Goal: Find specific page/section: Find specific page/section

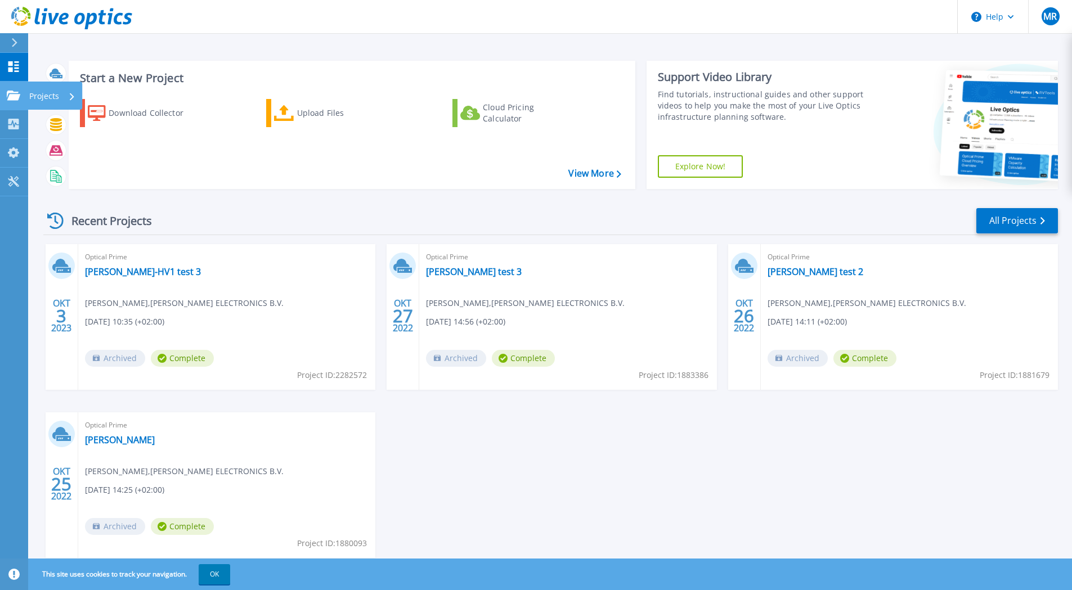
click at [18, 98] on icon at bounding box center [14, 96] width 14 height 10
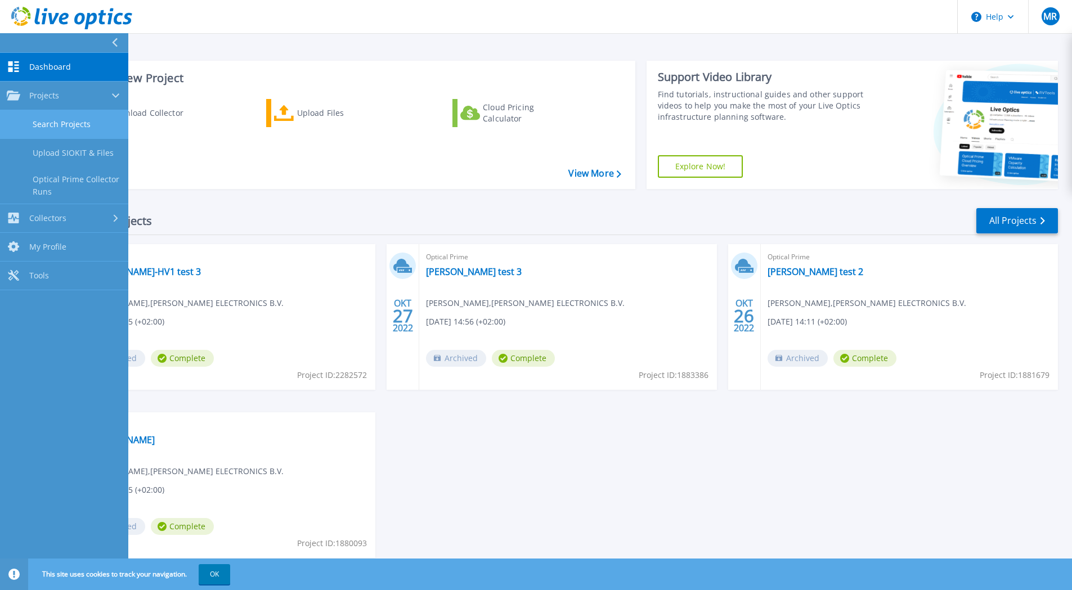
click at [69, 124] on link "Search Projects" at bounding box center [64, 124] width 128 height 29
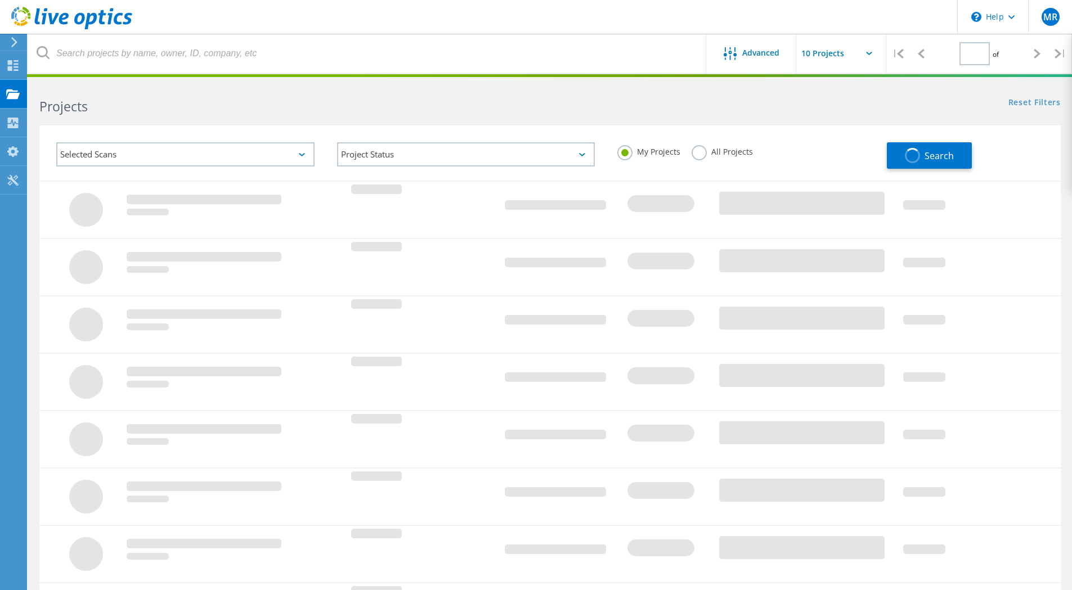
type input "1"
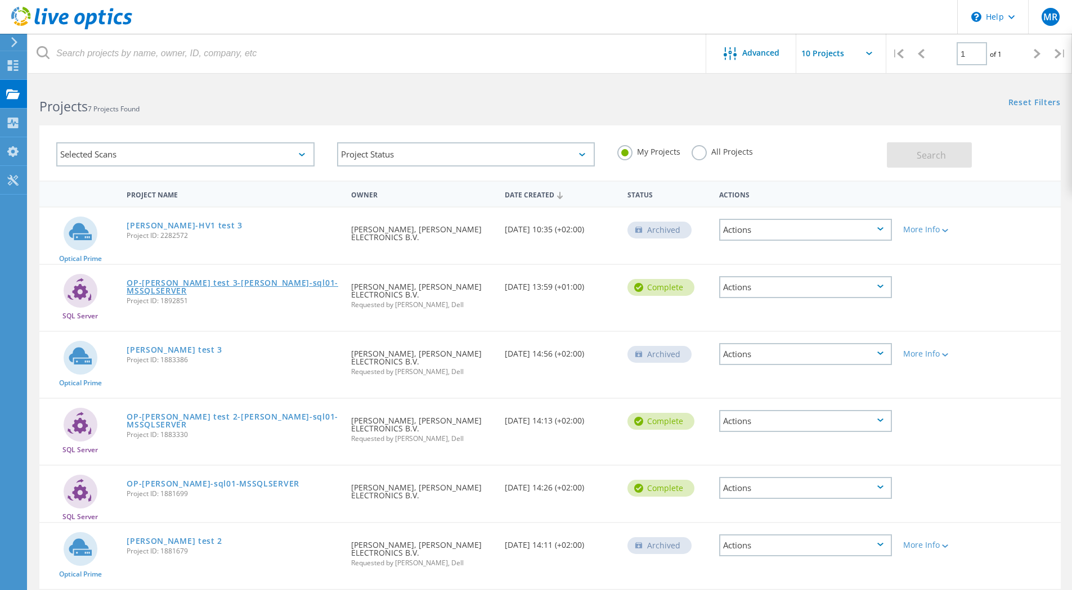
click at [149, 281] on link "OP-[PERSON_NAME] test 3-[PERSON_NAME]-sql01-MSSQLSERVER" at bounding box center [233, 287] width 213 height 16
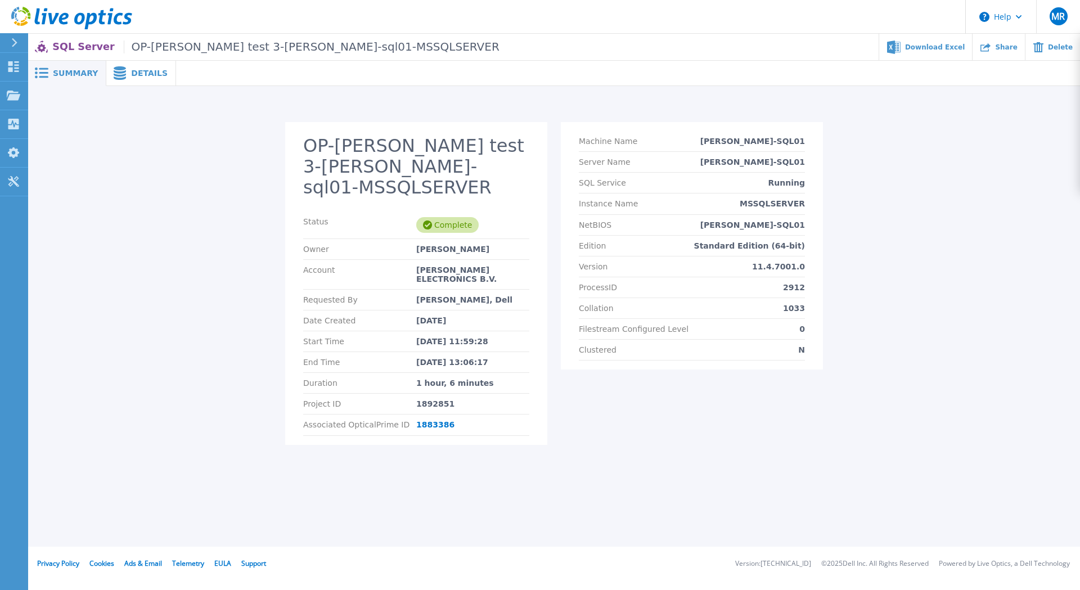
click at [131, 72] on span "Details" at bounding box center [149, 73] width 37 height 8
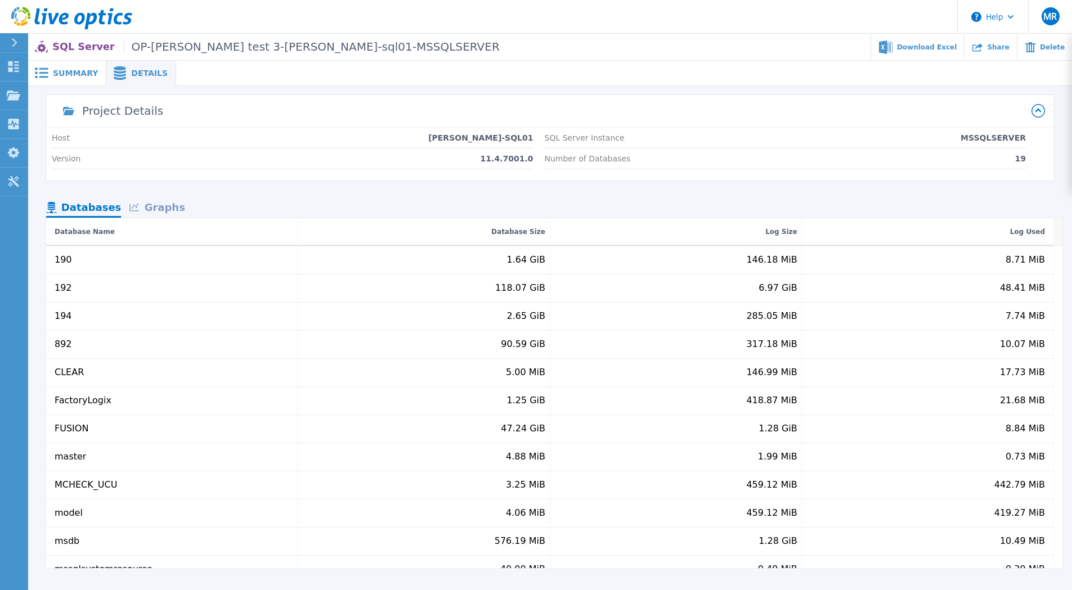
click at [83, 70] on span "Summary" at bounding box center [75, 73] width 45 height 8
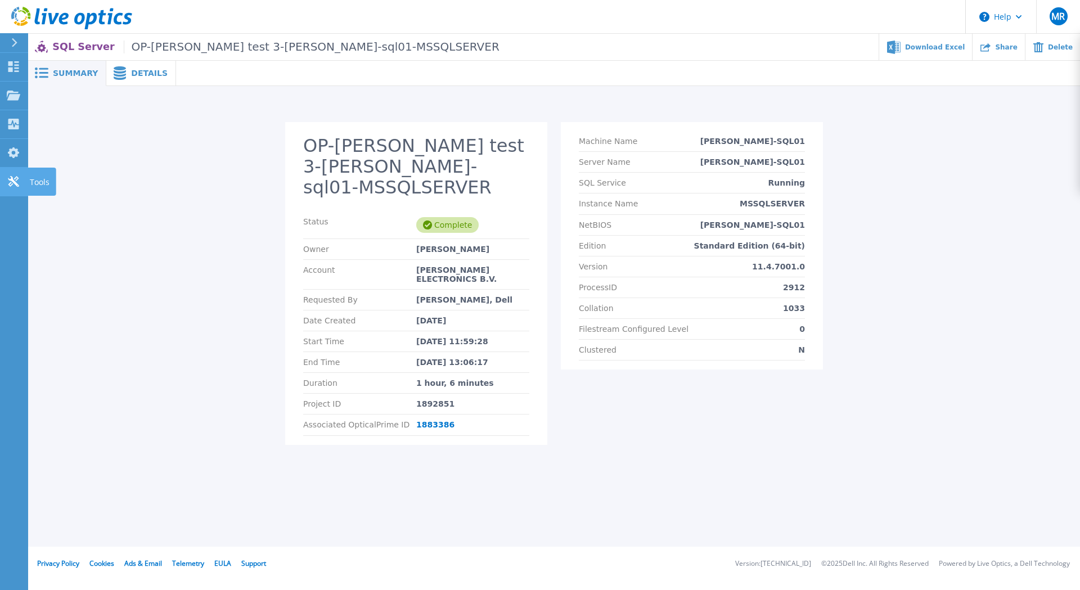
click at [17, 179] on icon at bounding box center [13, 181] width 11 height 11
